Goal: Book appointment/travel/reservation

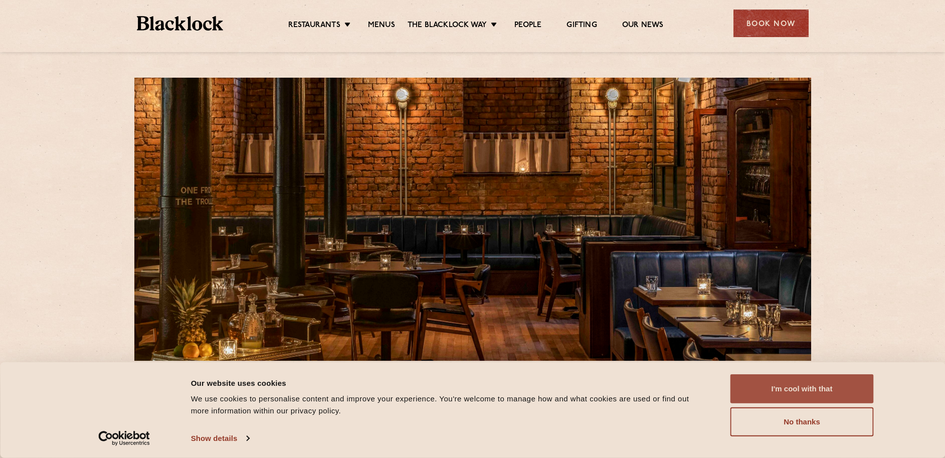
click at [786, 390] on button "I'm cool with that" at bounding box center [802, 389] width 143 height 29
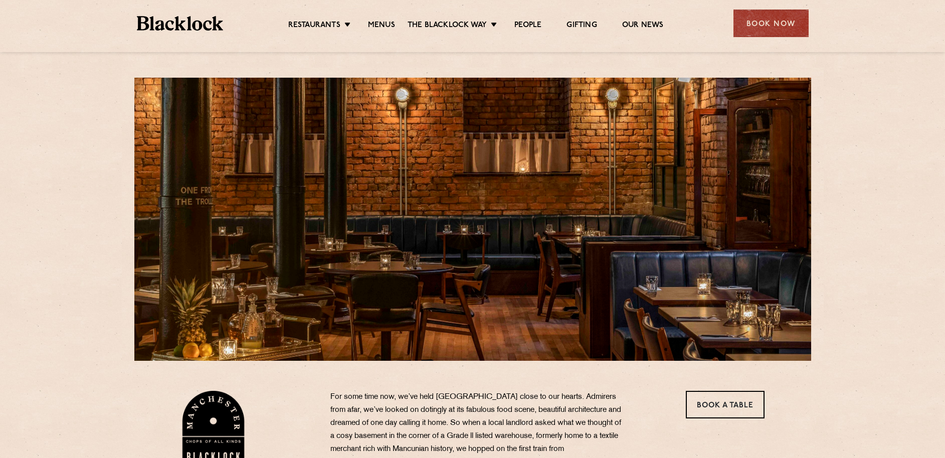
drag, startPoint x: 512, startPoint y: 313, endPoint x: 572, endPoint y: 309, distance: 59.8
click at [572, 309] on div at bounding box center [472, 219] width 677 height 283
drag, startPoint x: 370, startPoint y: 250, endPoint x: 447, endPoint y: 258, distance: 77.6
click at [447, 258] on div at bounding box center [472, 219] width 677 height 283
click at [383, 26] on link "Menus" at bounding box center [381, 26] width 27 height 11
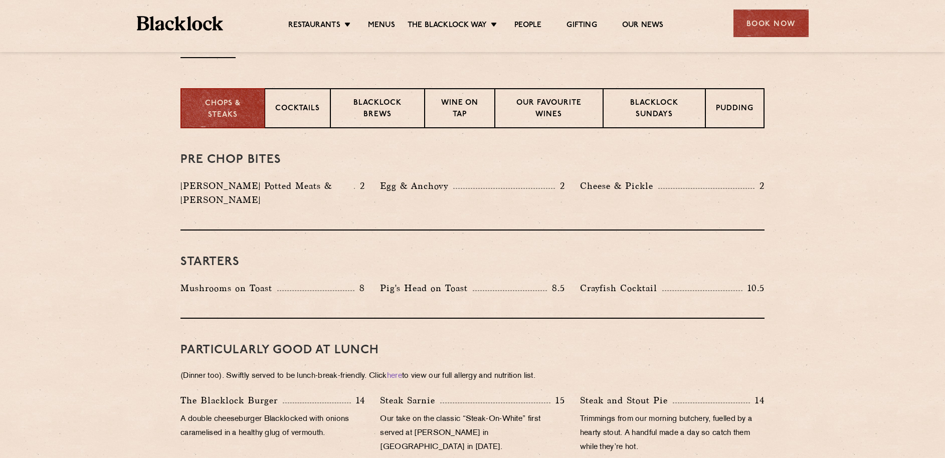
scroll to position [303, 0]
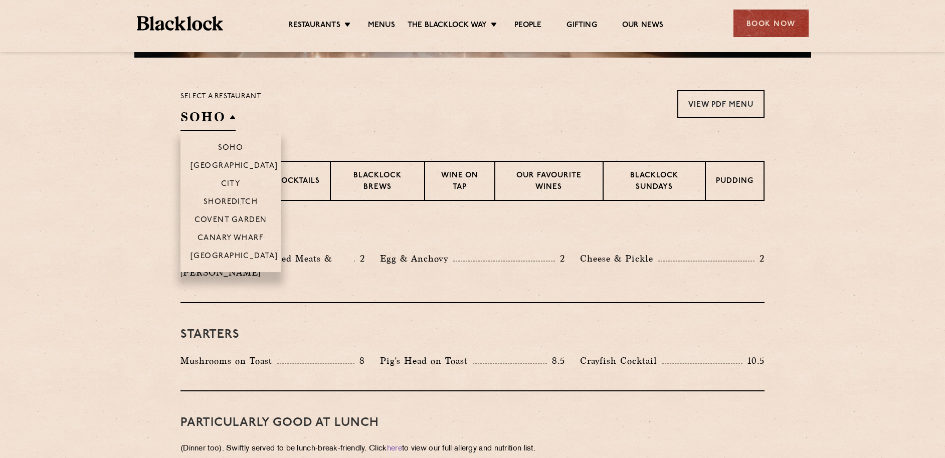
click at [227, 115] on h2 "SOHO" at bounding box center [208, 119] width 55 height 23
click at [250, 256] on p "[GEOGRAPHIC_DATA]" at bounding box center [235, 257] width 88 height 10
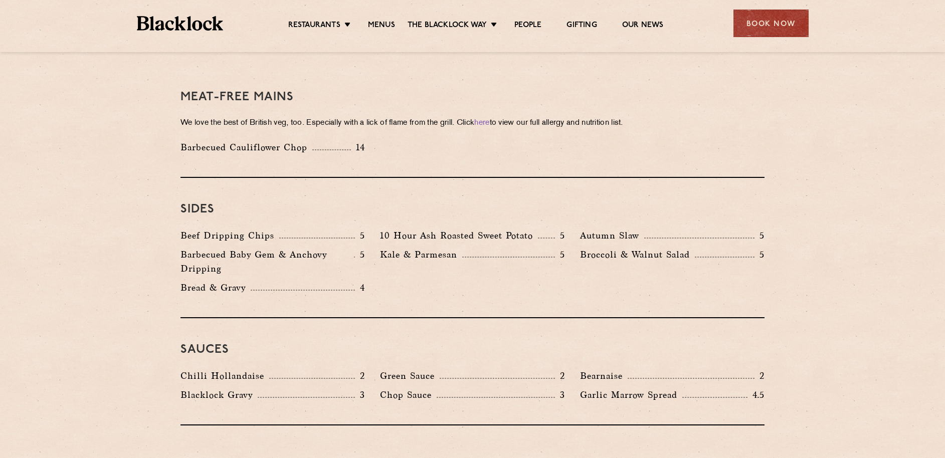
scroll to position [1220, 0]
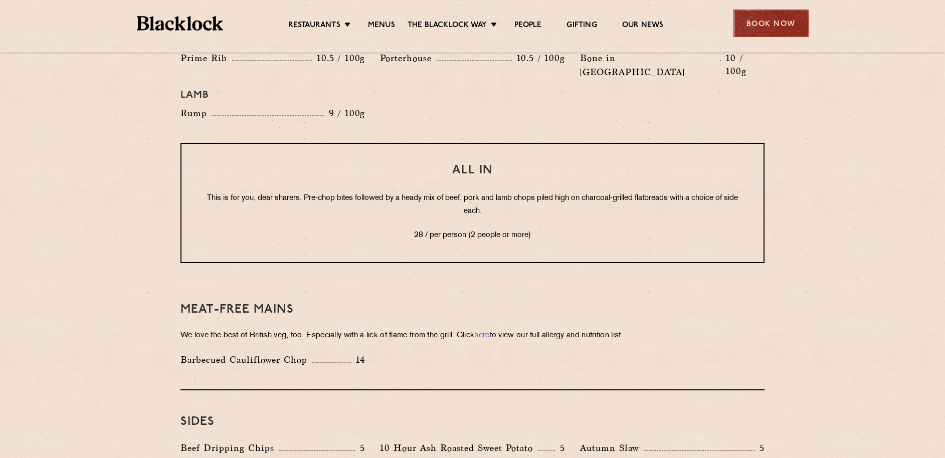
click at [779, 28] on div "Book Now" at bounding box center [771, 24] width 75 height 28
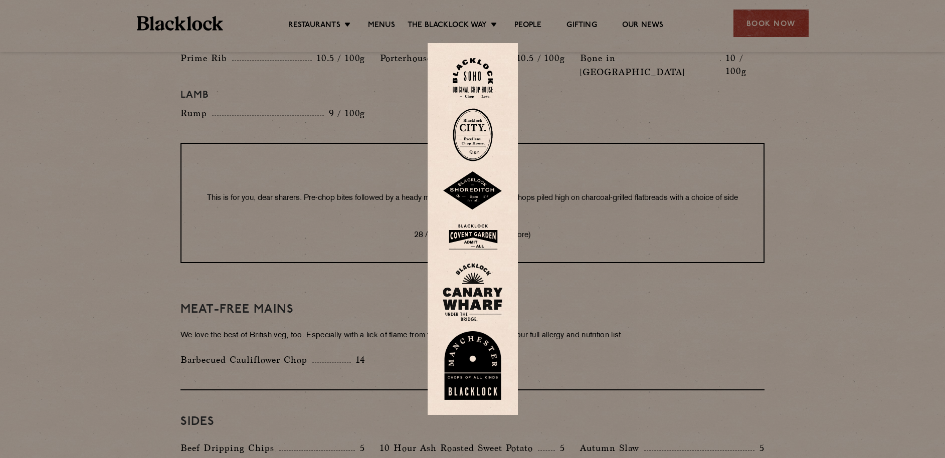
click at [479, 359] on img at bounding box center [473, 365] width 60 height 69
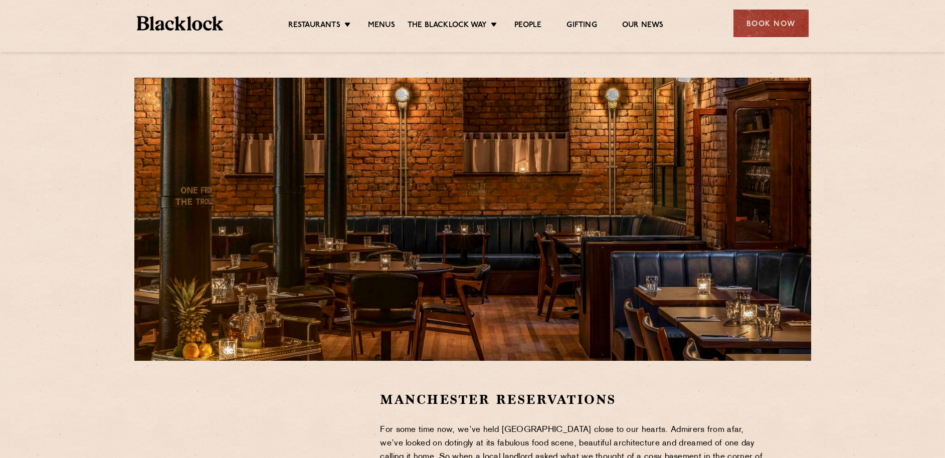
scroll to position [98, 0]
